Goal: Transaction & Acquisition: Purchase product/service

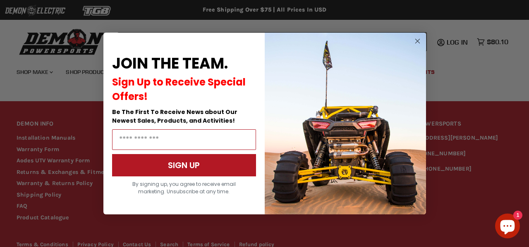
scroll to position [780, 0]
